Goal: Information Seeking & Learning: Learn about a topic

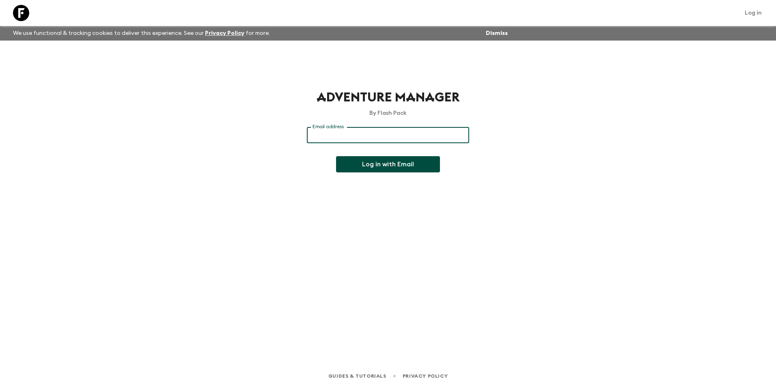
click at [358, 131] on input "Email address" at bounding box center [388, 135] width 162 height 16
type input "[EMAIL_ADDRESS][DOMAIN_NAME]"
click at [366, 167] on button "Log in with Email" at bounding box center [388, 164] width 104 height 16
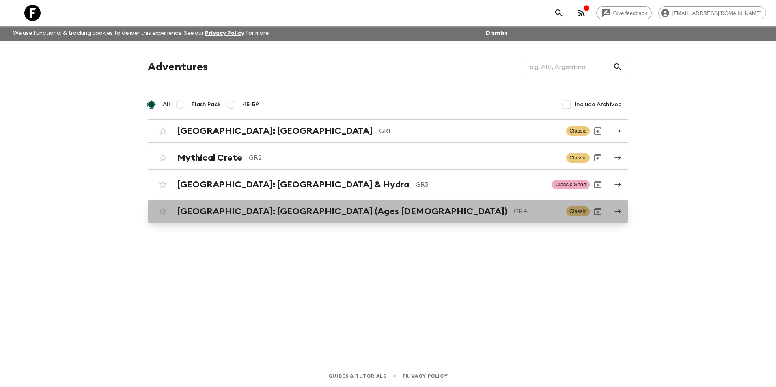
click at [265, 212] on h2 "Greece: Athens & the Islands (Ages 45-59)" at bounding box center [342, 211] width 330 height 11
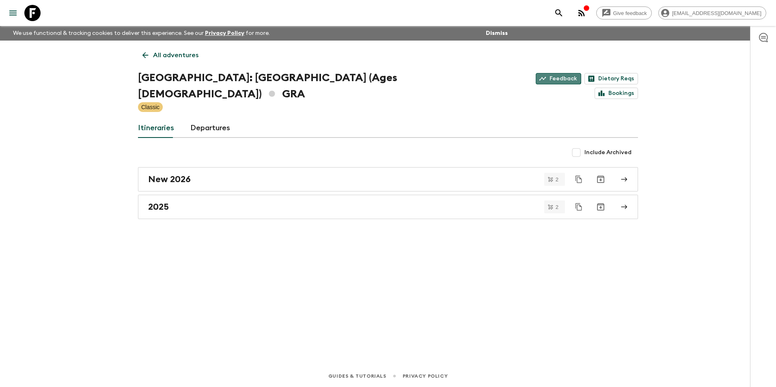
click at [536, 74] on link "Feedback" at bounding box center [558, 78] width 45 height 11
